Goal: Information Seeking & Learning: Learn about a topic

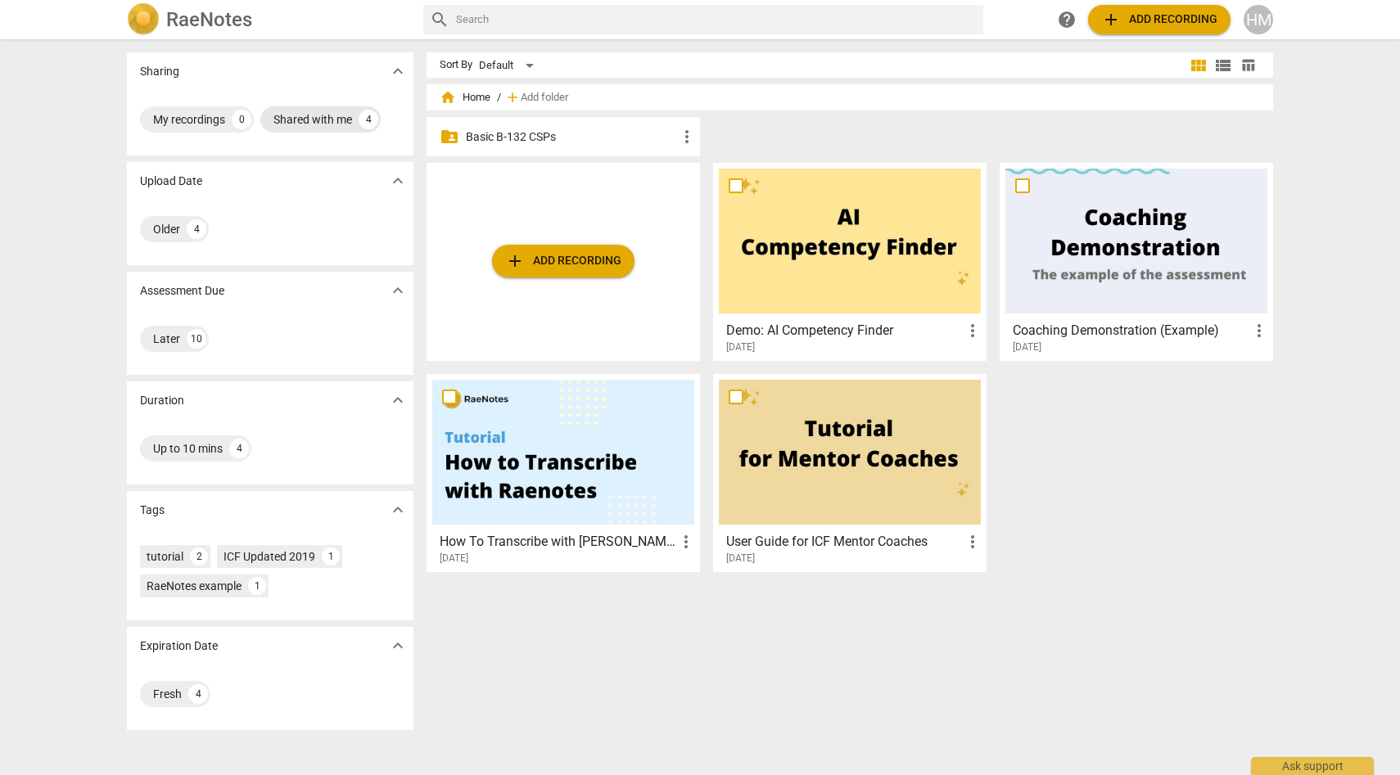
click at [339, 124] on div "Shared with me" at bounding box center [312, 119] width 79 height 16
click at [509, 141] on p "Basic B-132 CSPs" at bounding box center [571, 137] width 211 height 17
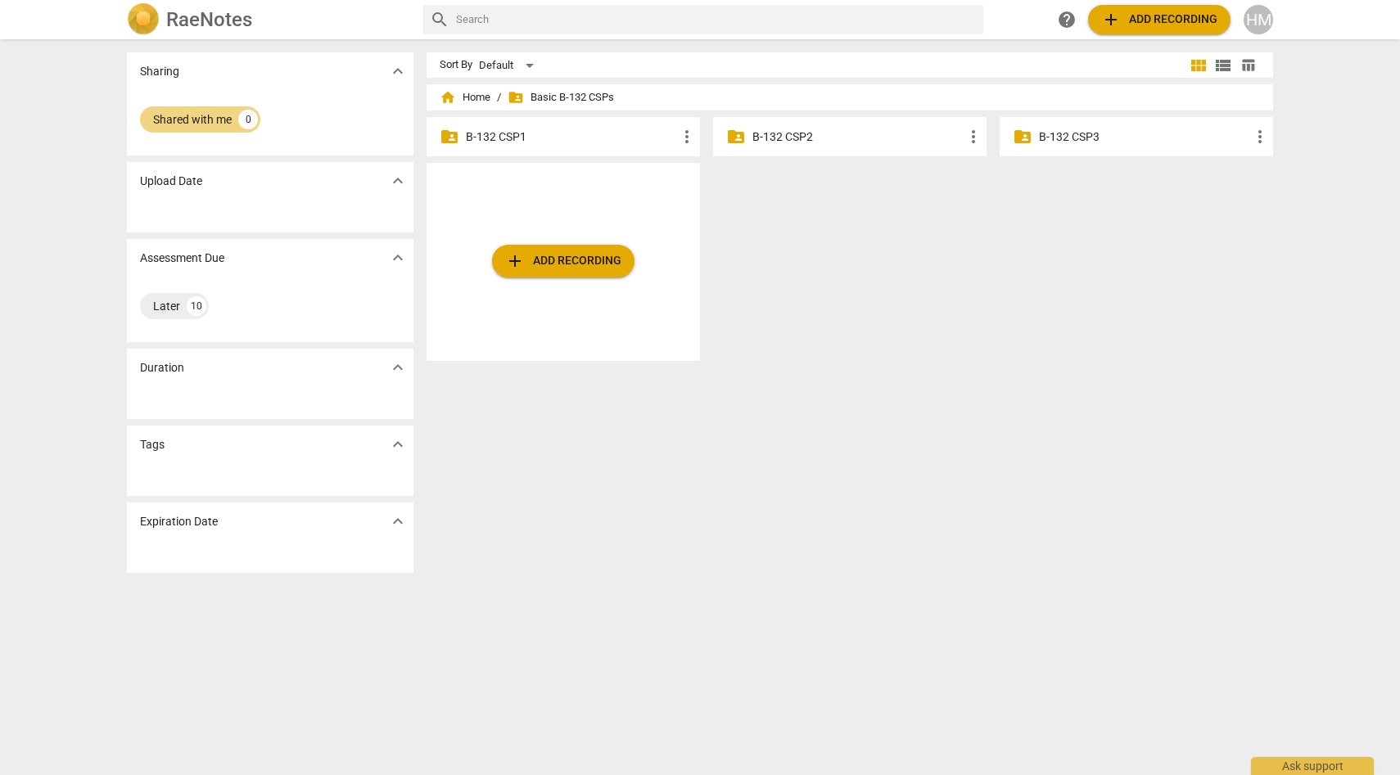
click at [509, 141] on p "B-132 CSP1" at bounding box center [571, 137] width 211 height 17
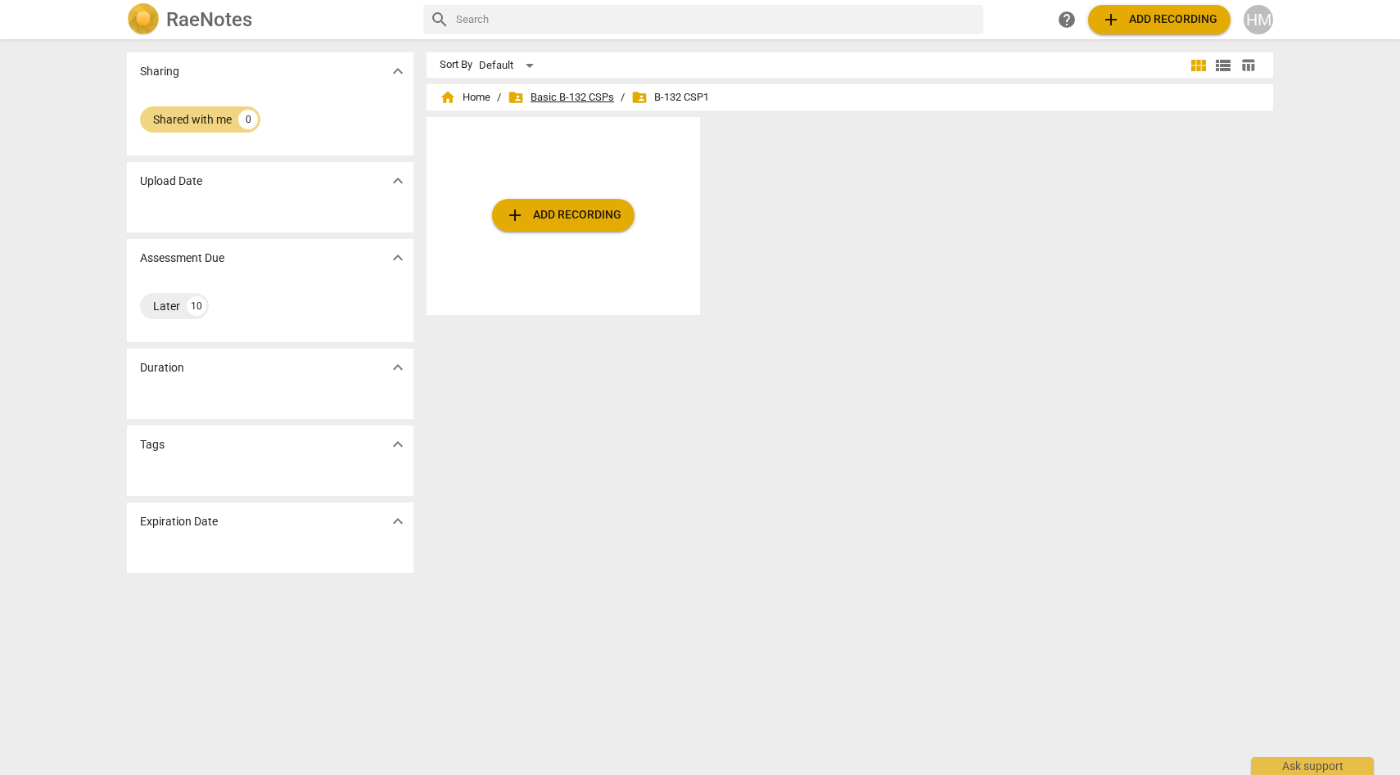
click at [581, 94] on span "folder_shared Basic B-132 CSPs" at bounding box center [561, 97] width 106 height 16
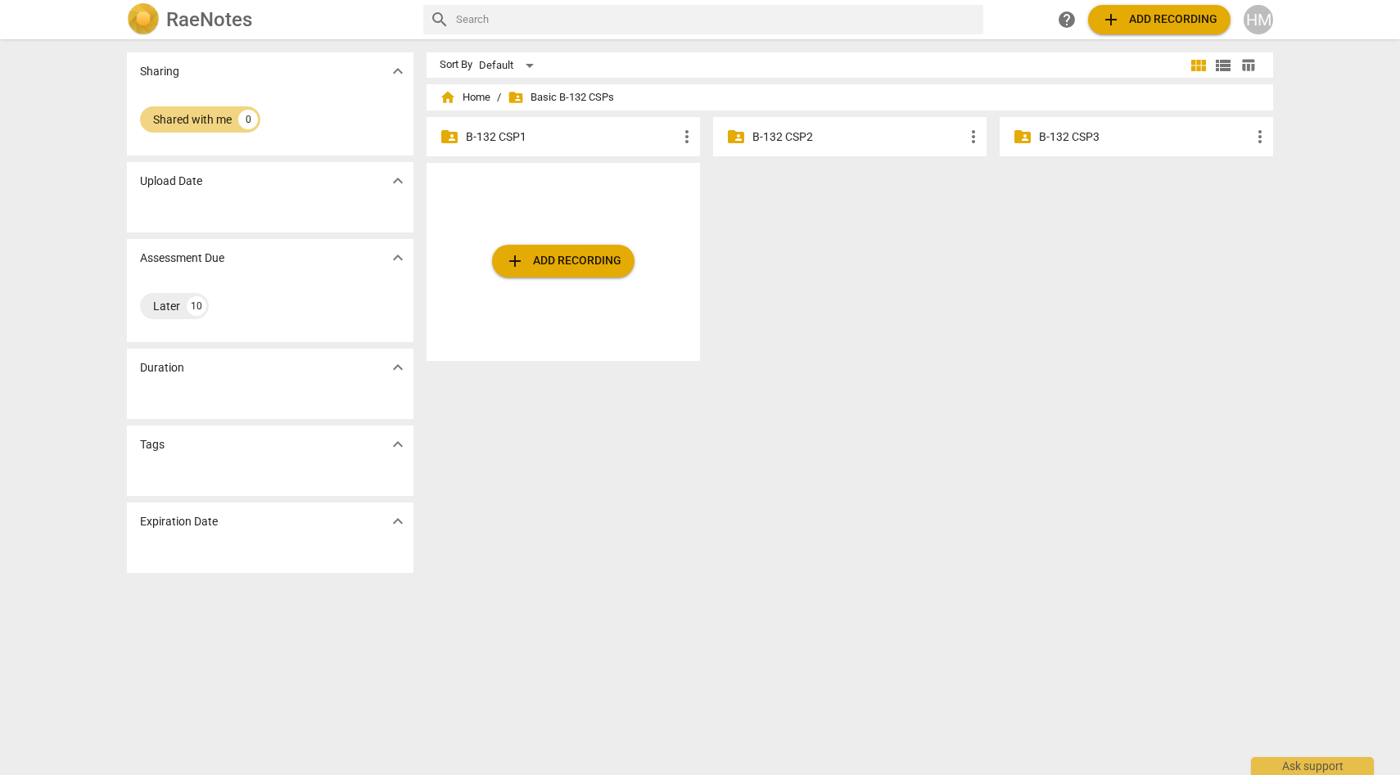
click at [504, 138] on p "B-132 CSP1" at bounding box center [571, 137] width 211 height 17
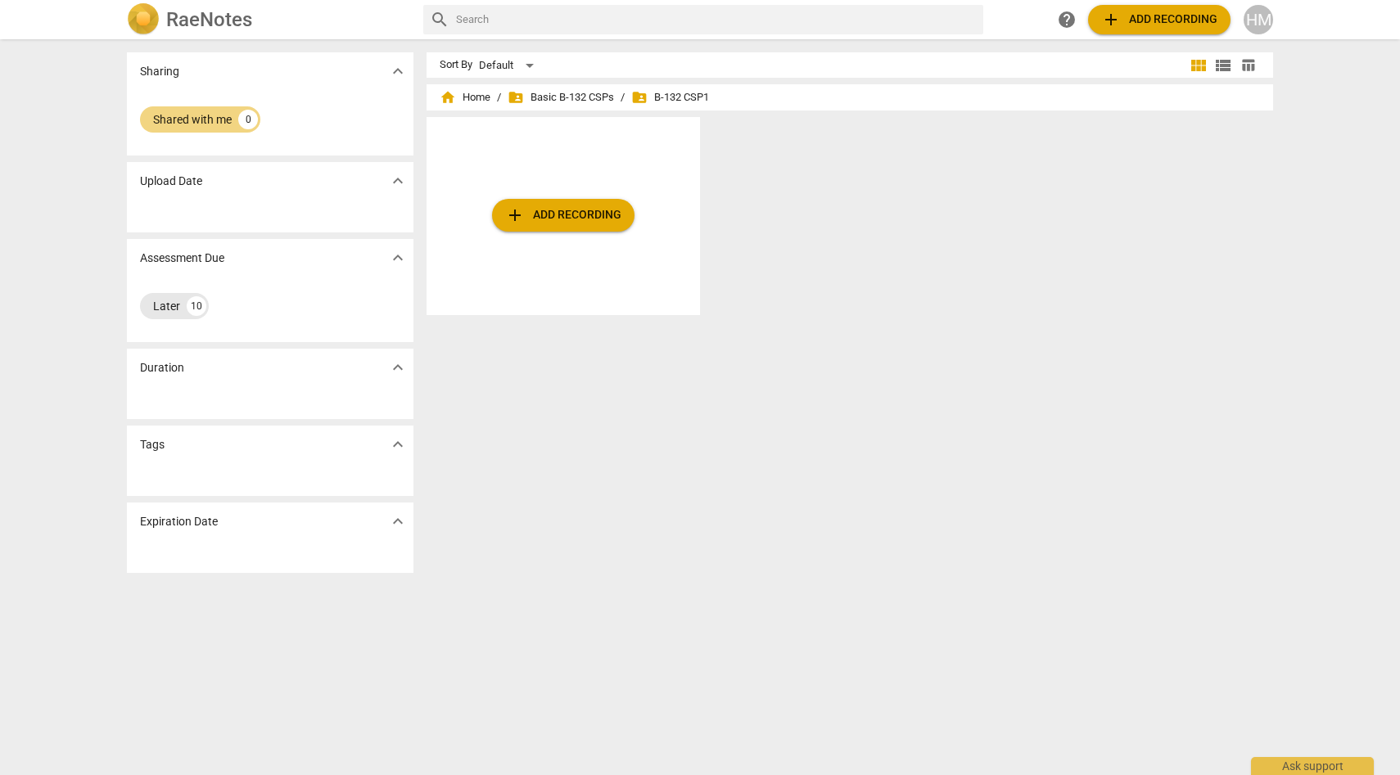
click at [165, 309] on div "Later" at bounding box center [166, 306] width 27 height 16
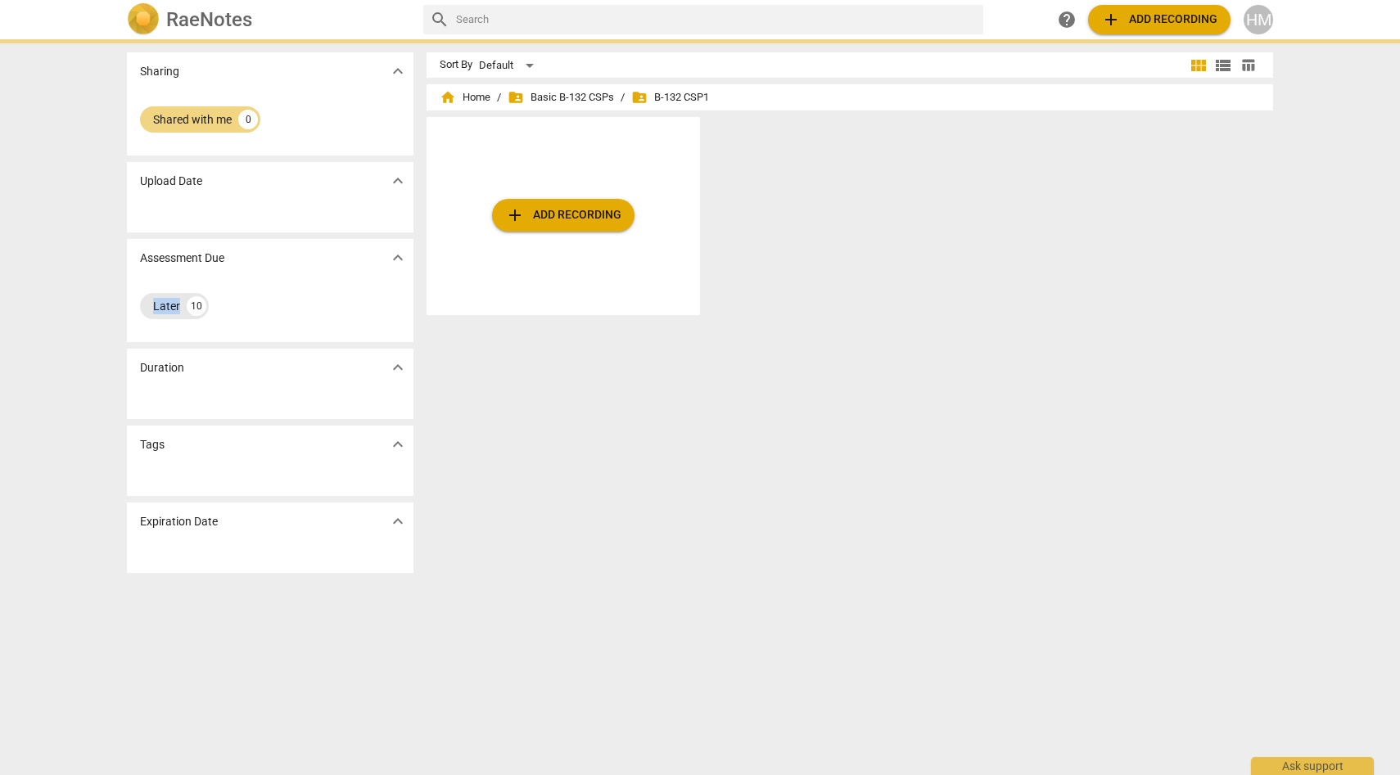
click at [165, 309] on div "Later" at bounding box center [166, 306] width 27 height 16
